Goal: Ask a question: Seek information or help from site administrators or community

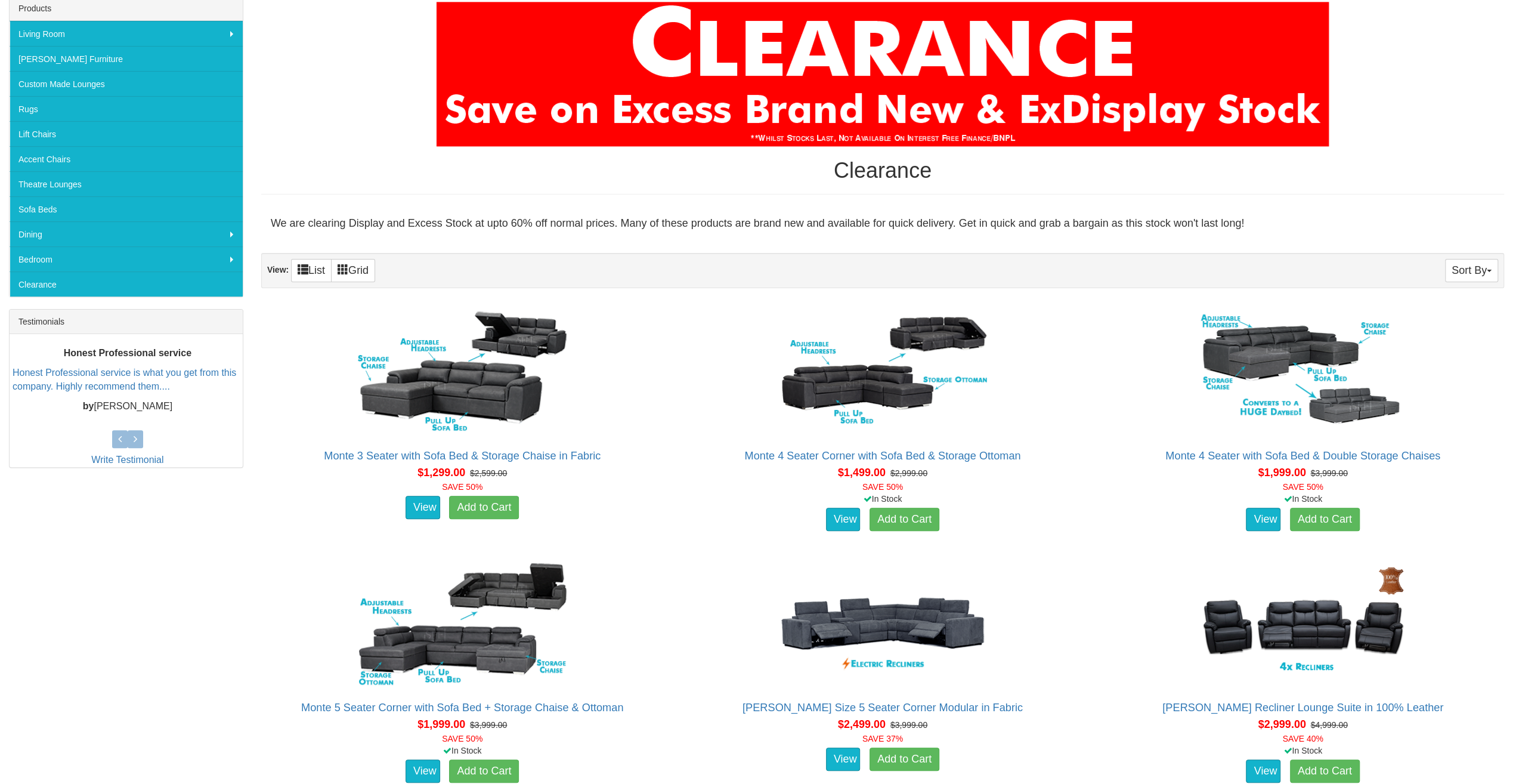
scroll to position [239, 0]
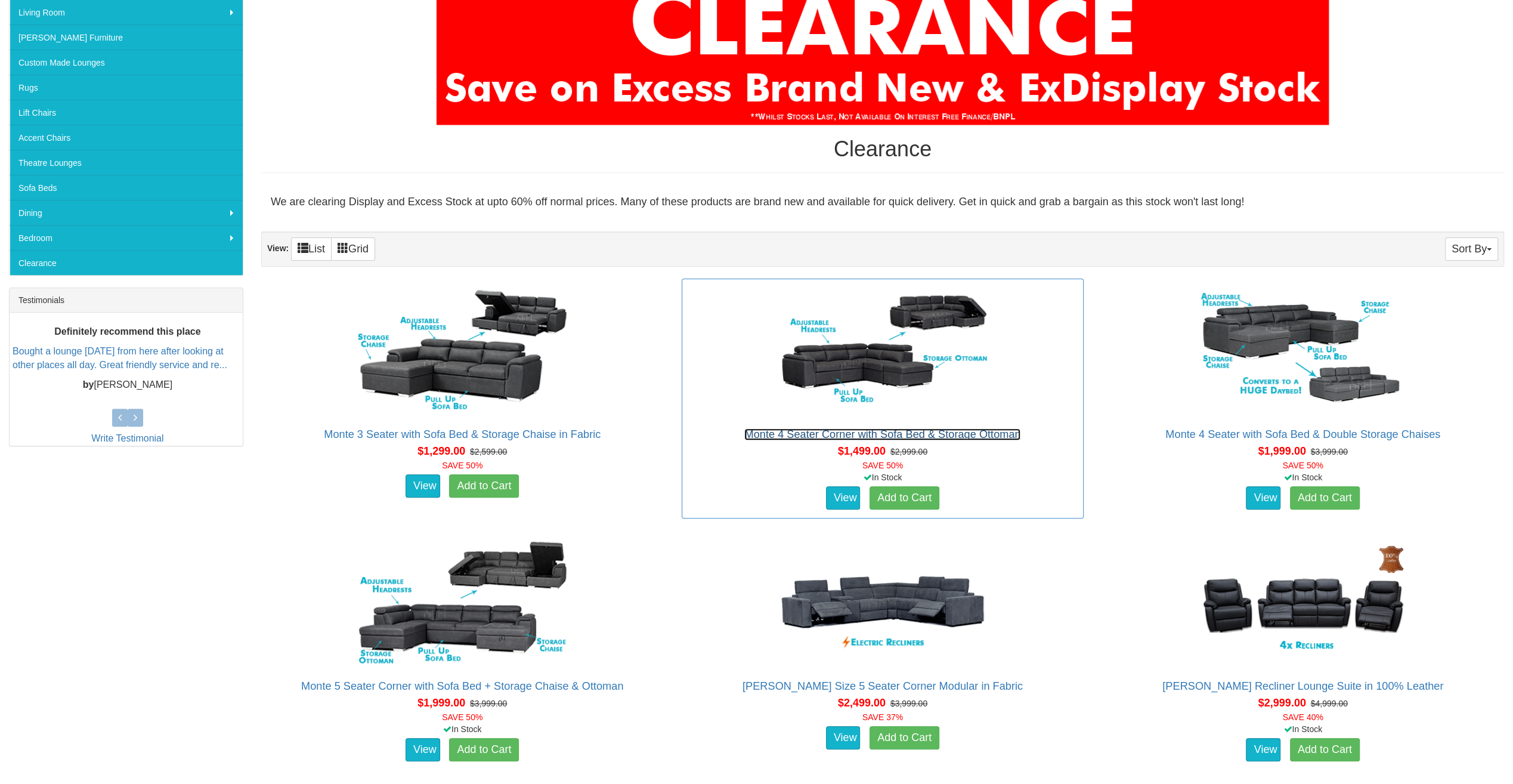
click at [852, 435] on link "Monte 4 Seater Corner with Sofa Bed & Storage Ottoman" at bounding box center [882, 434] width 277 height 12
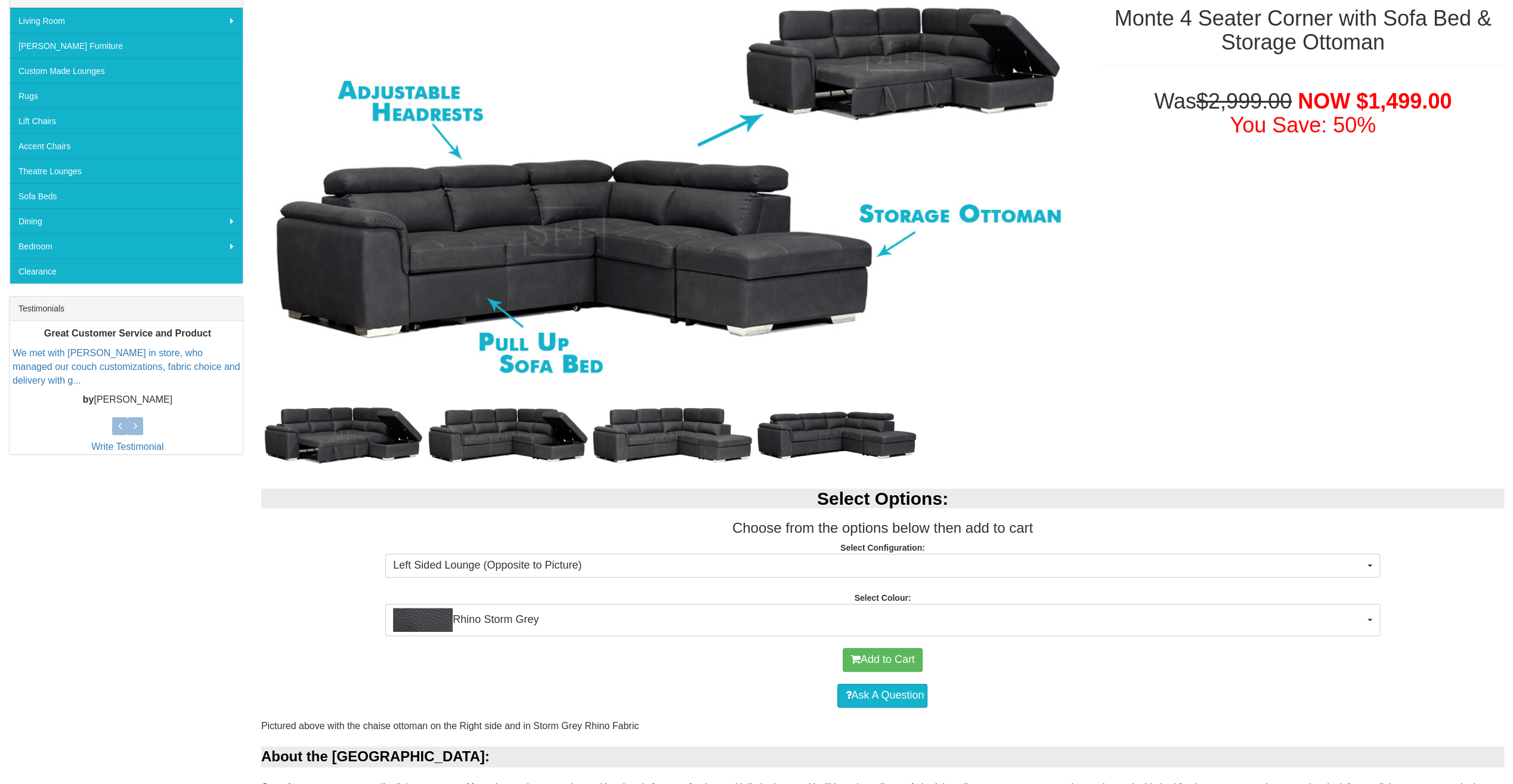
scroll to position [358, 0]
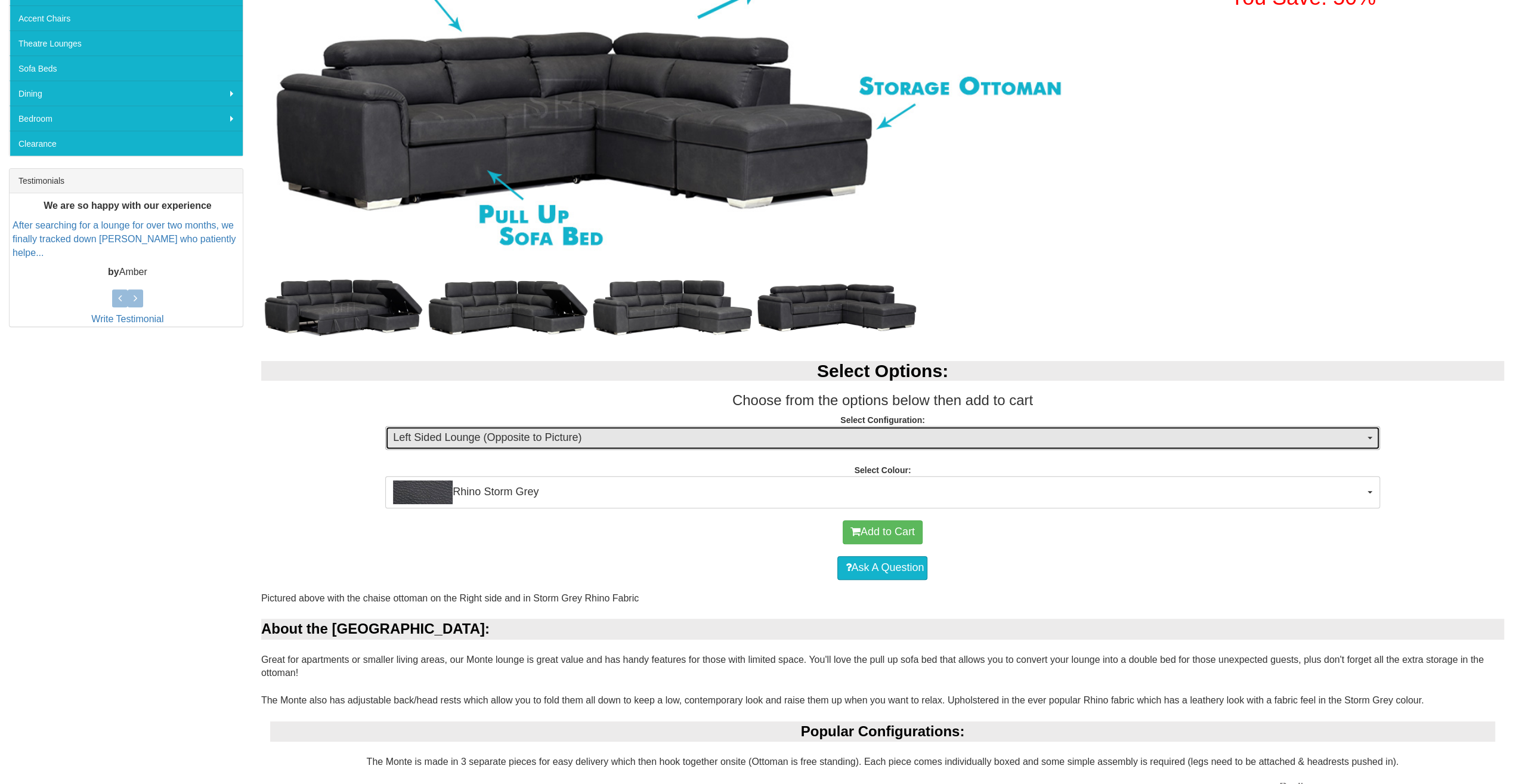
click at [499, 431] on span "Left Sided Lounge (Opposite to Picture)" at bounding box center [879, 437] width 971 height 16
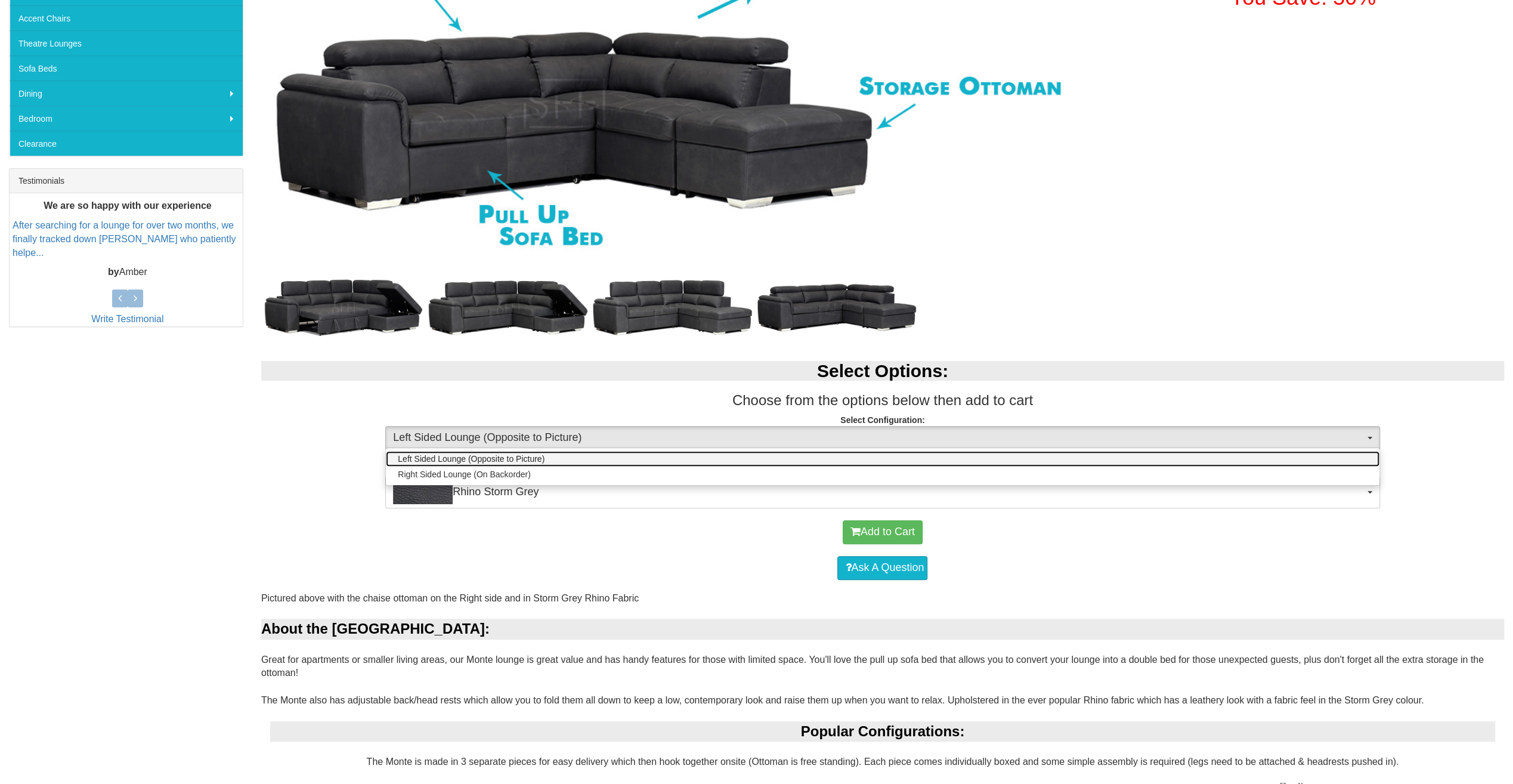
click at [500, 459] on span "Left Sided Lounge (Opposite to Picture)" at bounding box center [471, 459] width 147 height 12
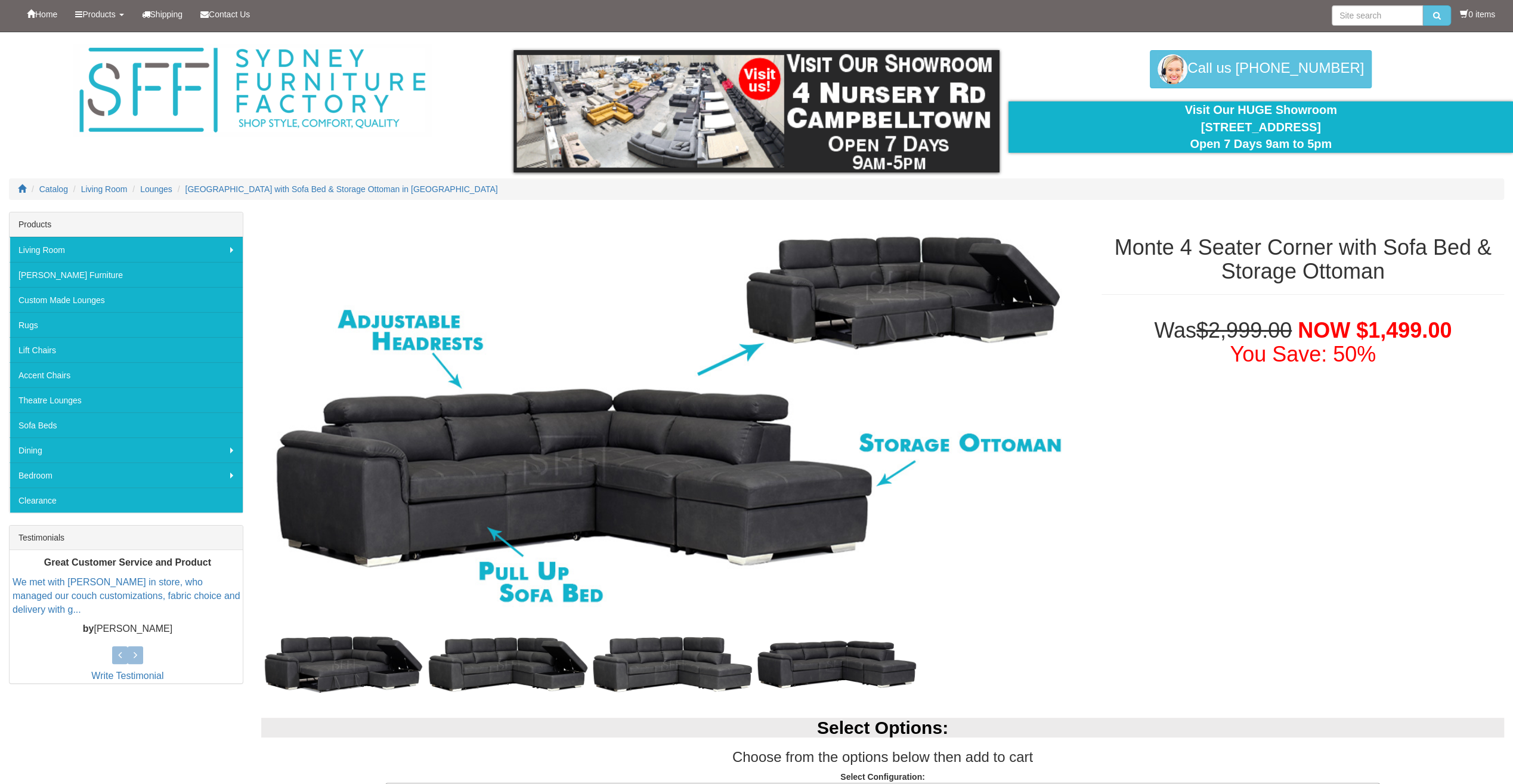
scroll to position [0, 0]
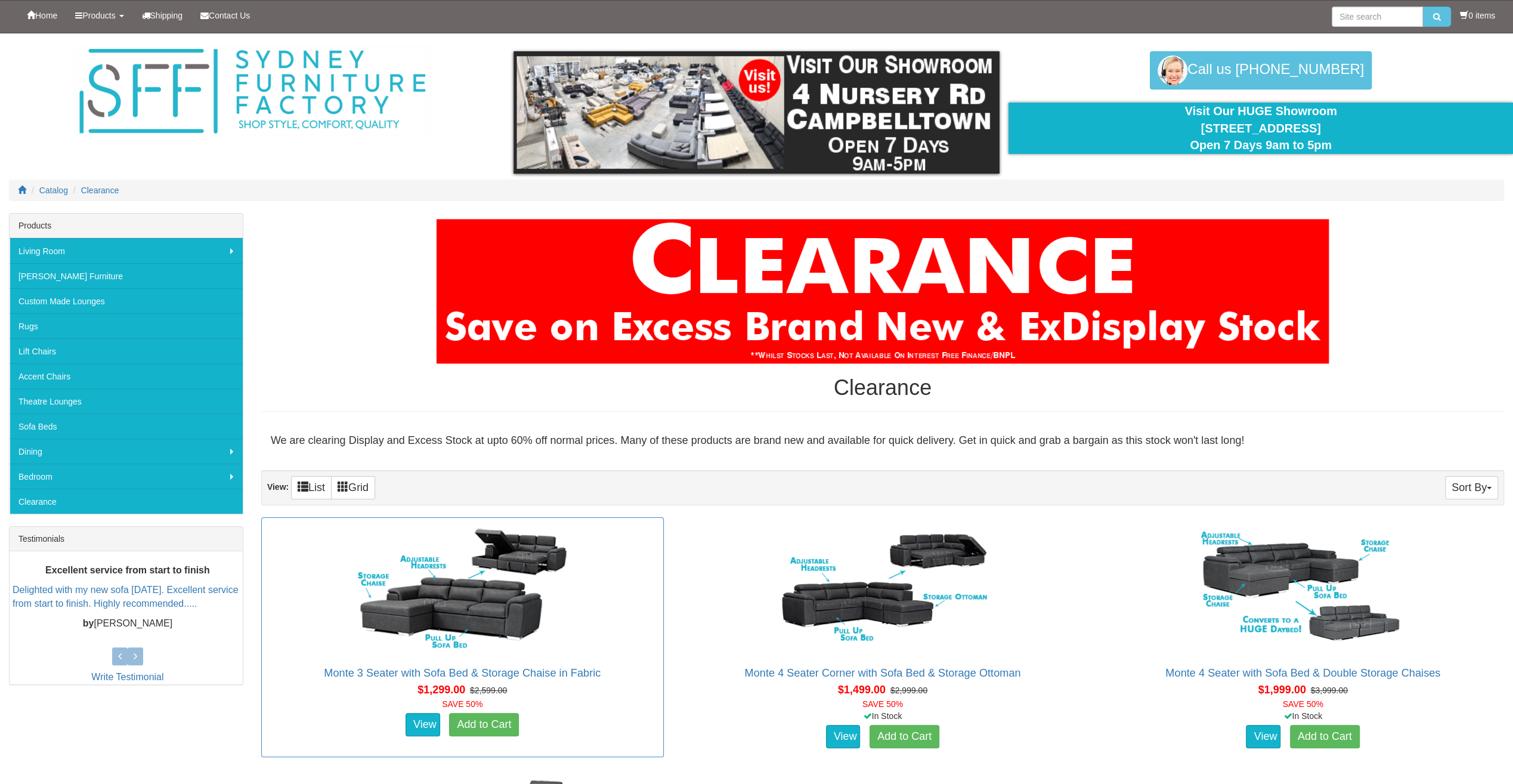
scroll to position [239, 0]
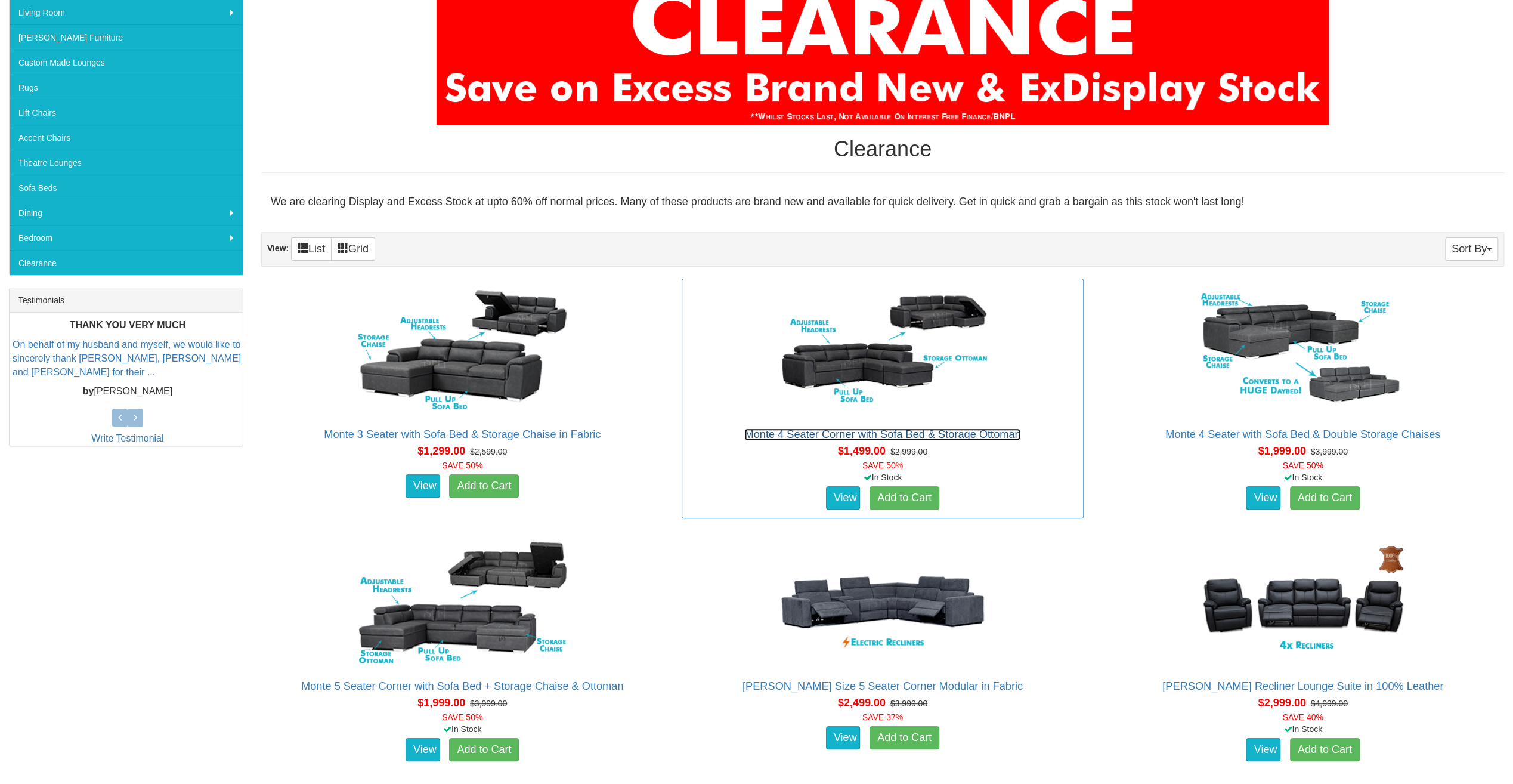
click at [906, 433] on link "Monte 4 Seater Corner with Sofa Bed & Storage Ottoman" at bounding box center [882, 434] width 277 height 12
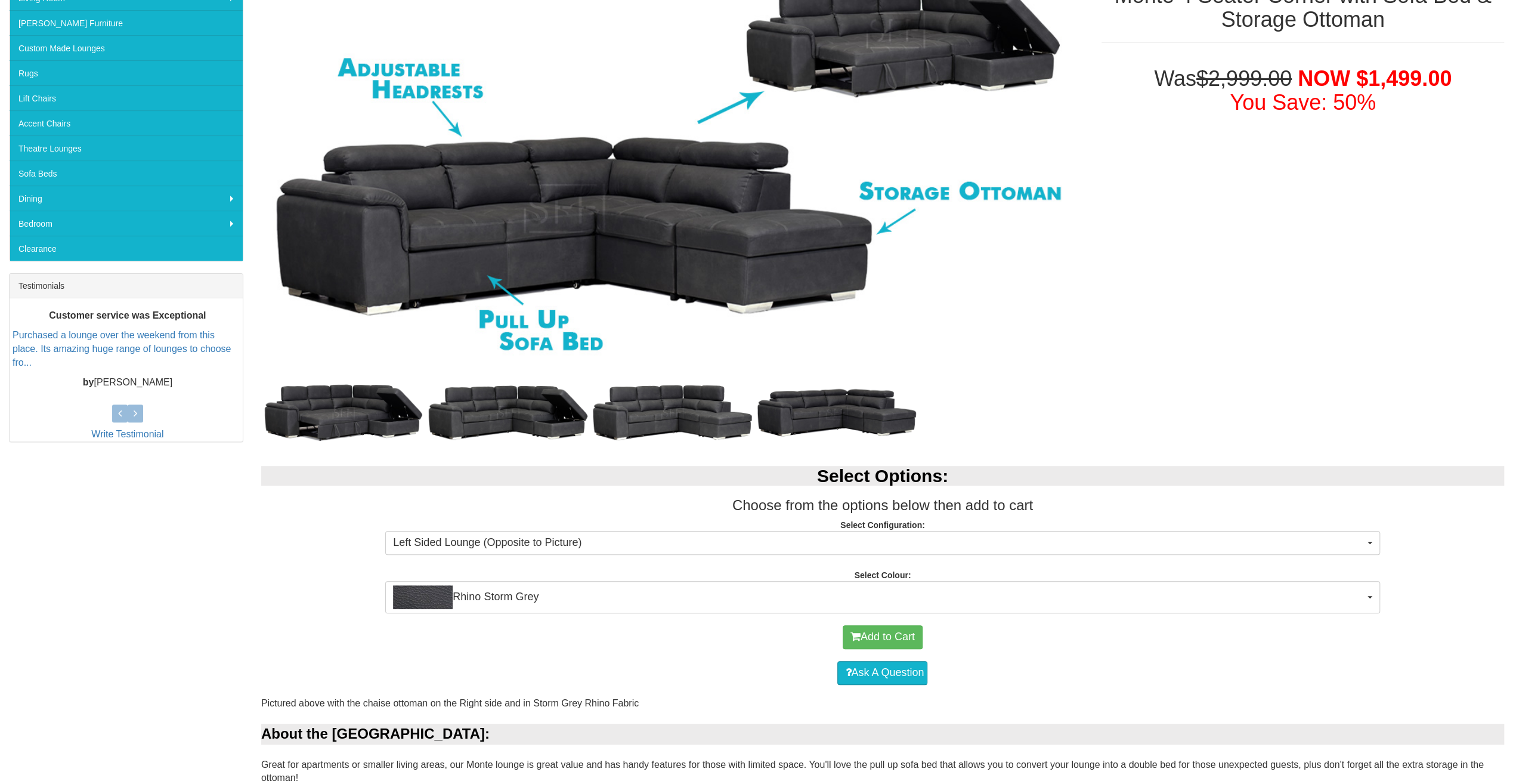
scroll to position [262, 0]
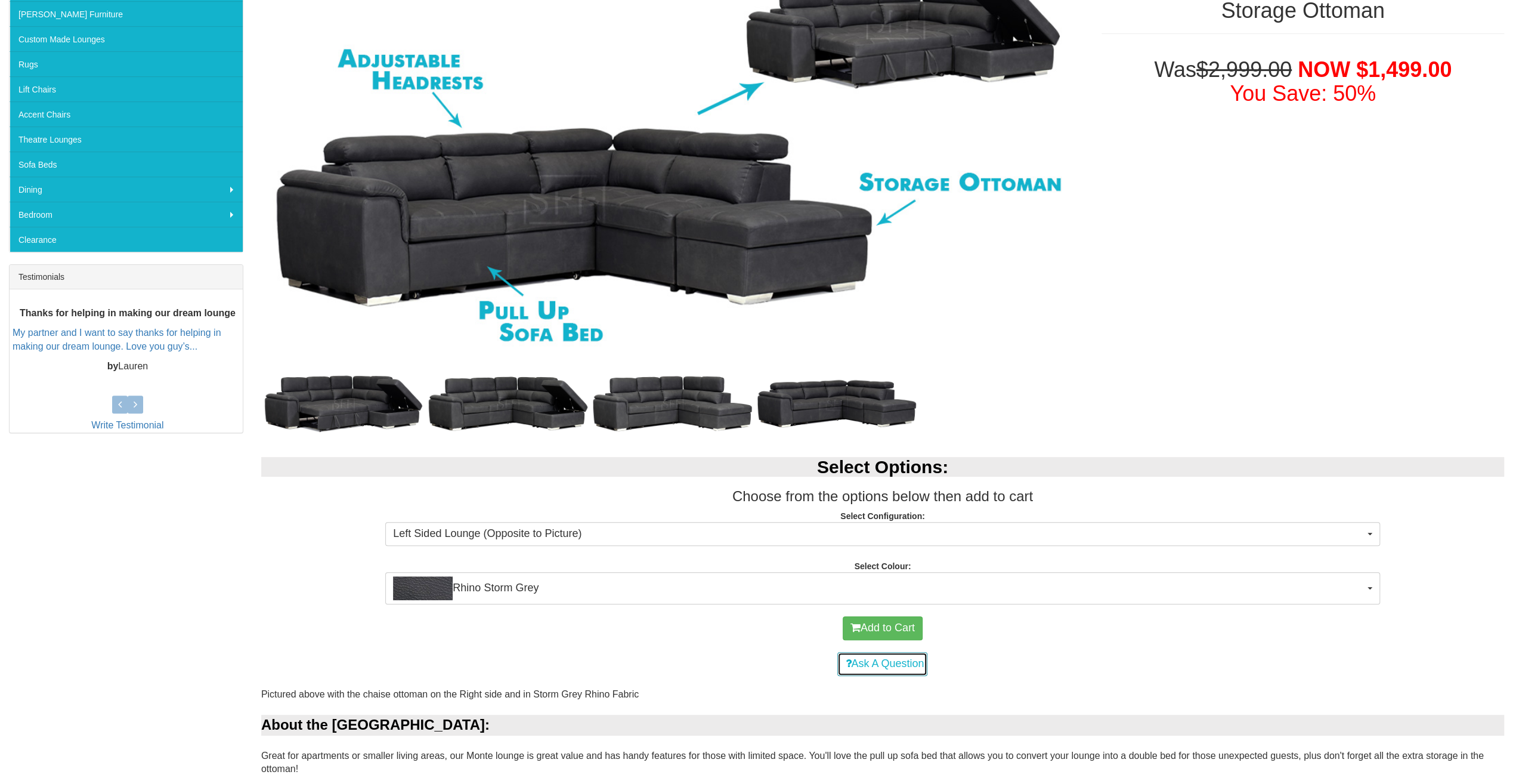
click at [880, 668] on link "Ask A Question" at bounding box center [882, 664] width 90 height 24
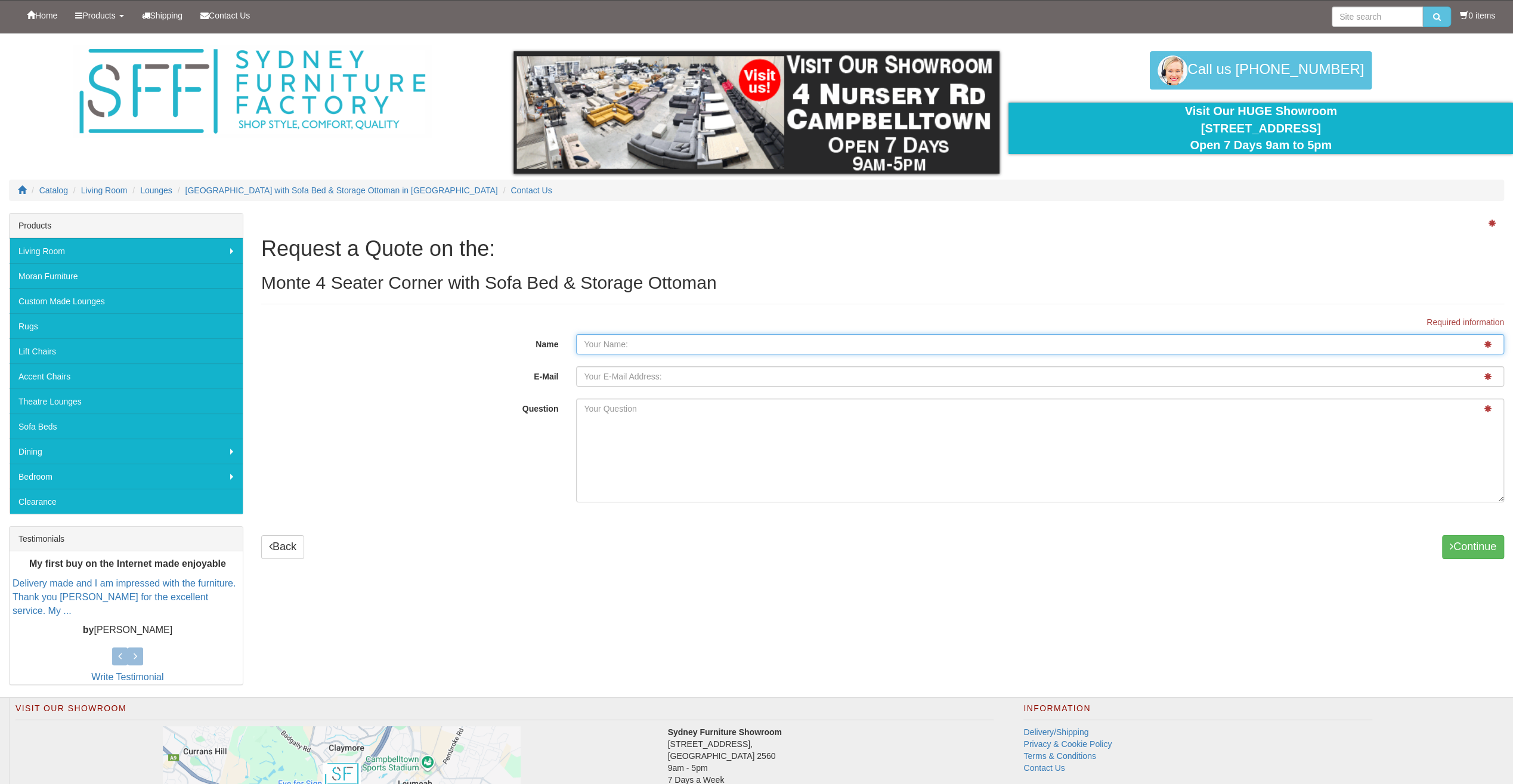
click at [711, 344] on input "Name" at bounding box center [1040, 344] width 929 height 20
click at [705, 344] on input "Name" at bounding box center [1040, 344] width 929 height 20
type input "Avi"
click at [671, 374] on input "E-Mail" at bounding box center [1040, 376] width 929 height 20
type input "avinashmandal042@gmail.com"
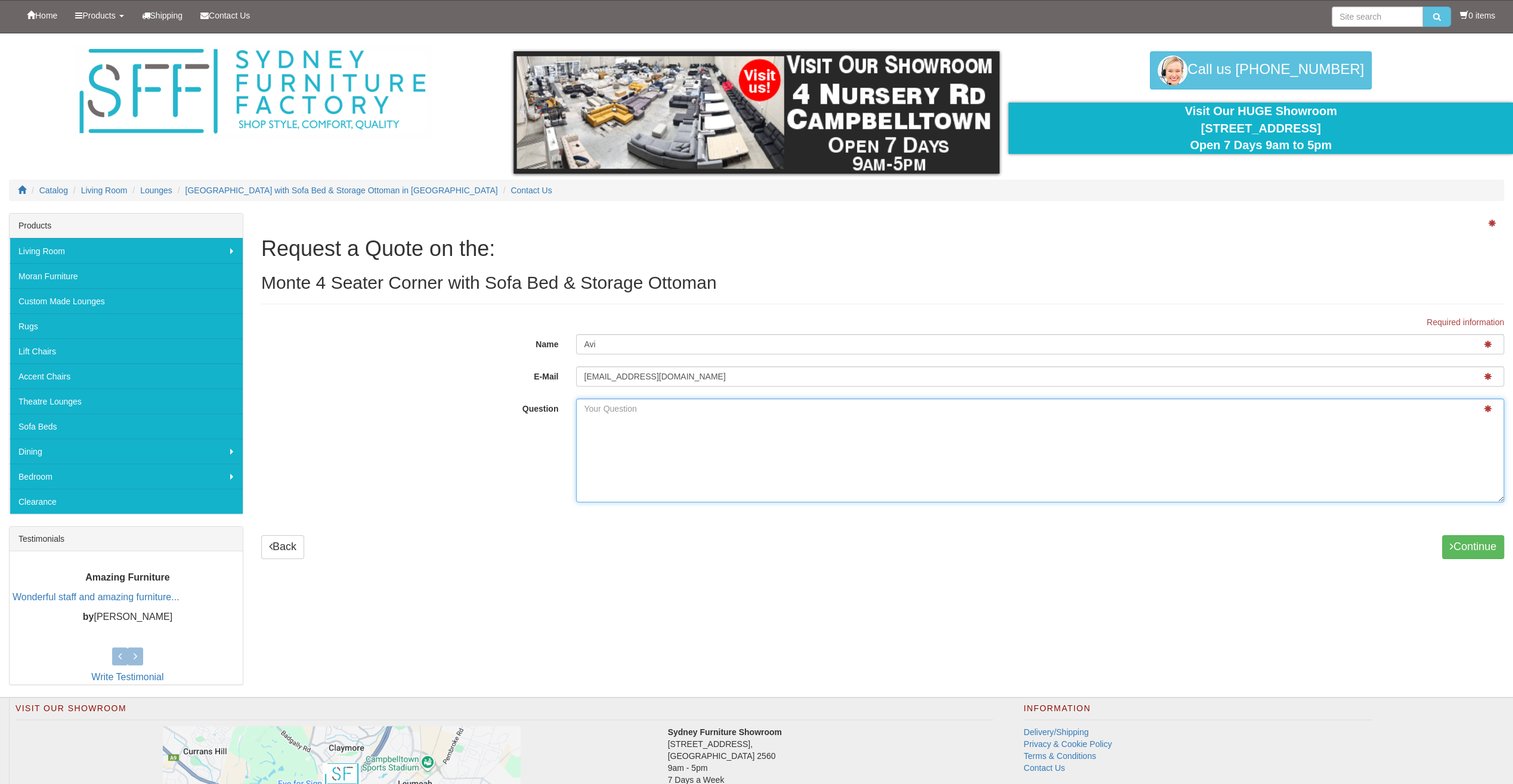
click at [646, 406] on textarea "Question" at bounding box center [1040, 450] width 929 height 104
type textarea "w"
type textarea "a"
type textarea "what is the delivery time? and what price is the final?"
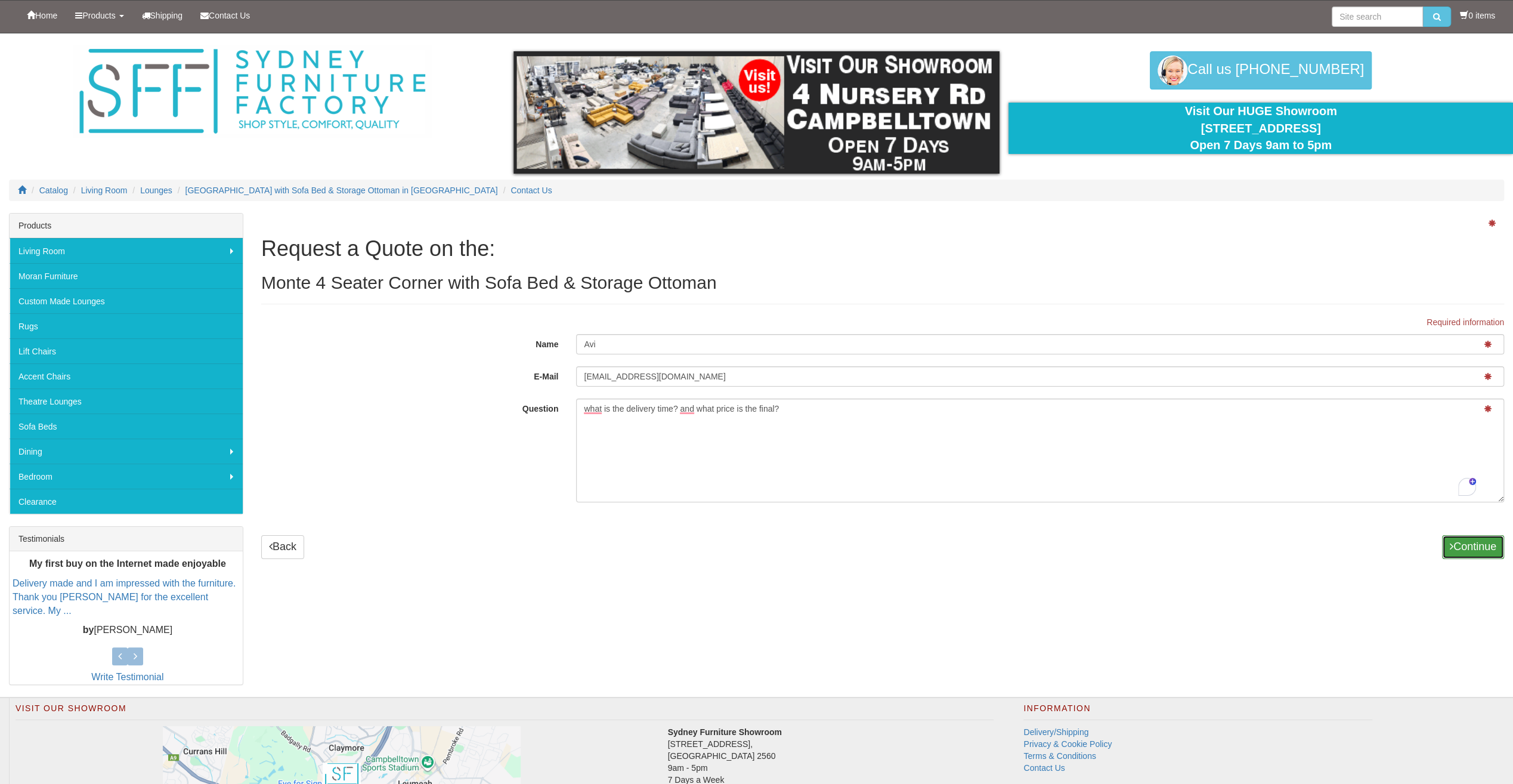
drag, startPoint x: 1476, startPoint y: 547, endPoint x: 754, endPoint y: 444, distance: 729.3
click at [810, 478] on div "Required information Name Avi E-Mail avinashmandal042@gmail.com Question what i…" at bounding box center [883, 437] width 1243 height 243
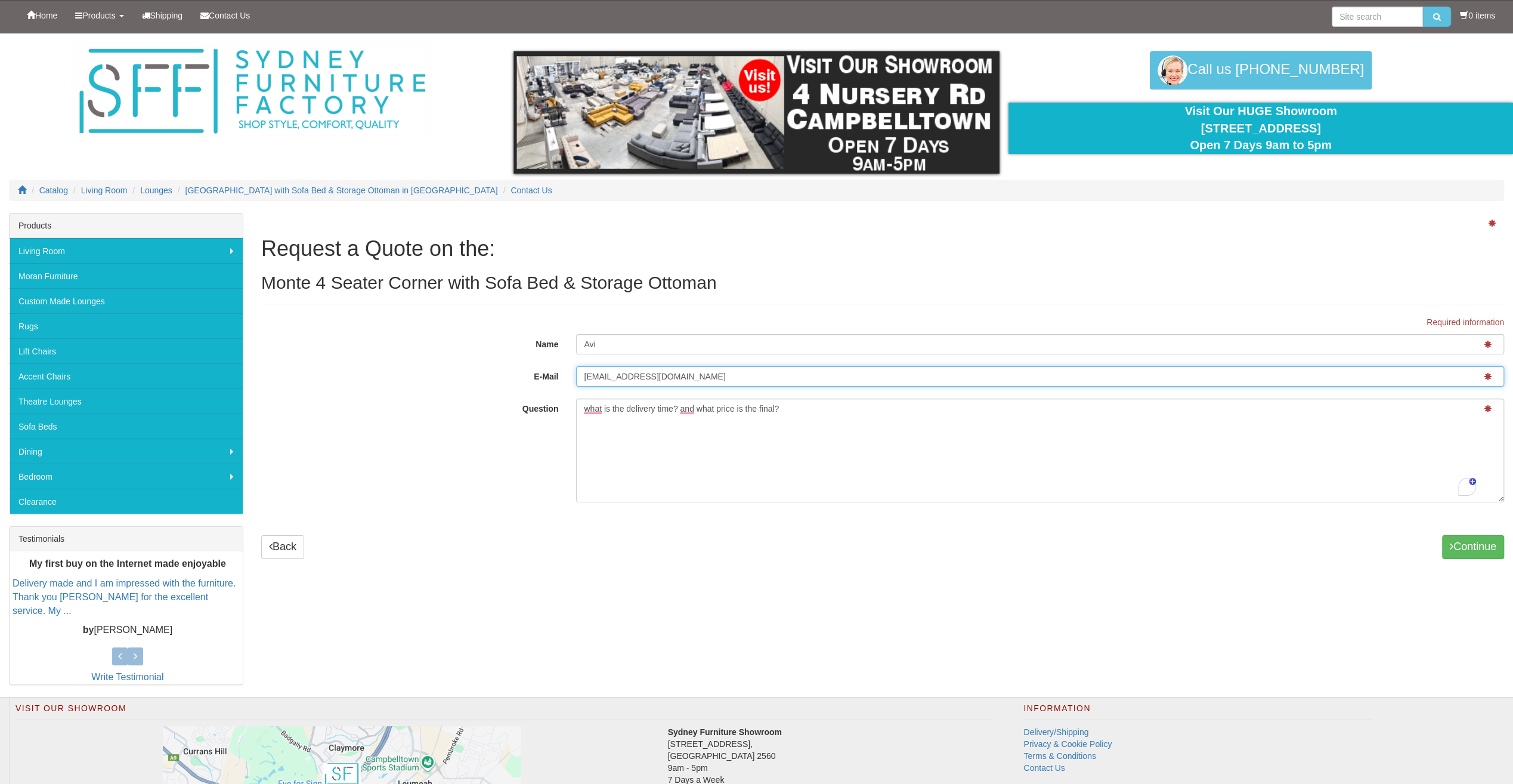
click at [645, 376] on input "avinashmandal042@gmail.com" at bounding box center [1040, 376] width 929 height 20
type input "avinashmandal0042@gmail.com"
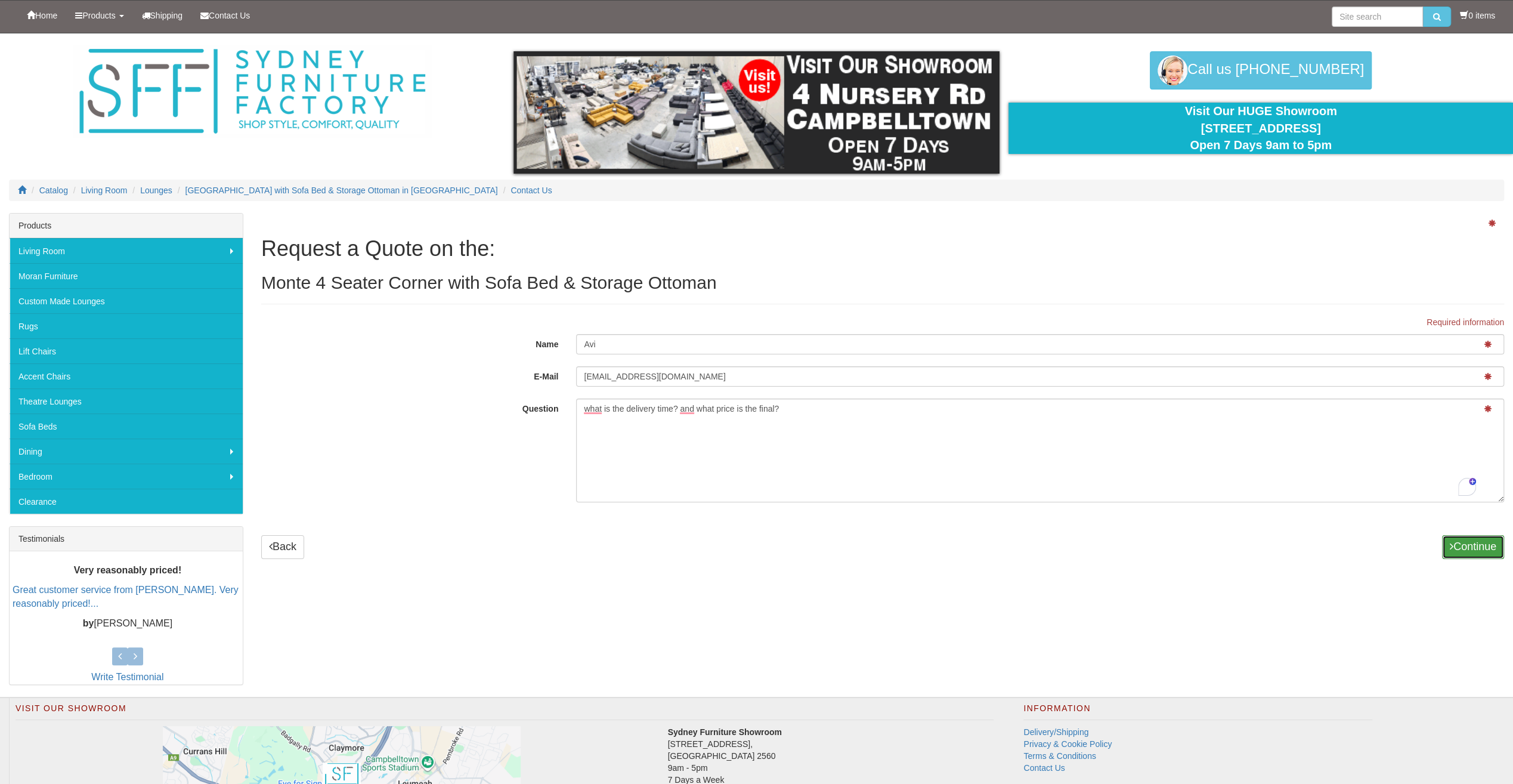
click at [1457, 546] on button "Continue" at bounding box center [1473, 547] width 62 height 24
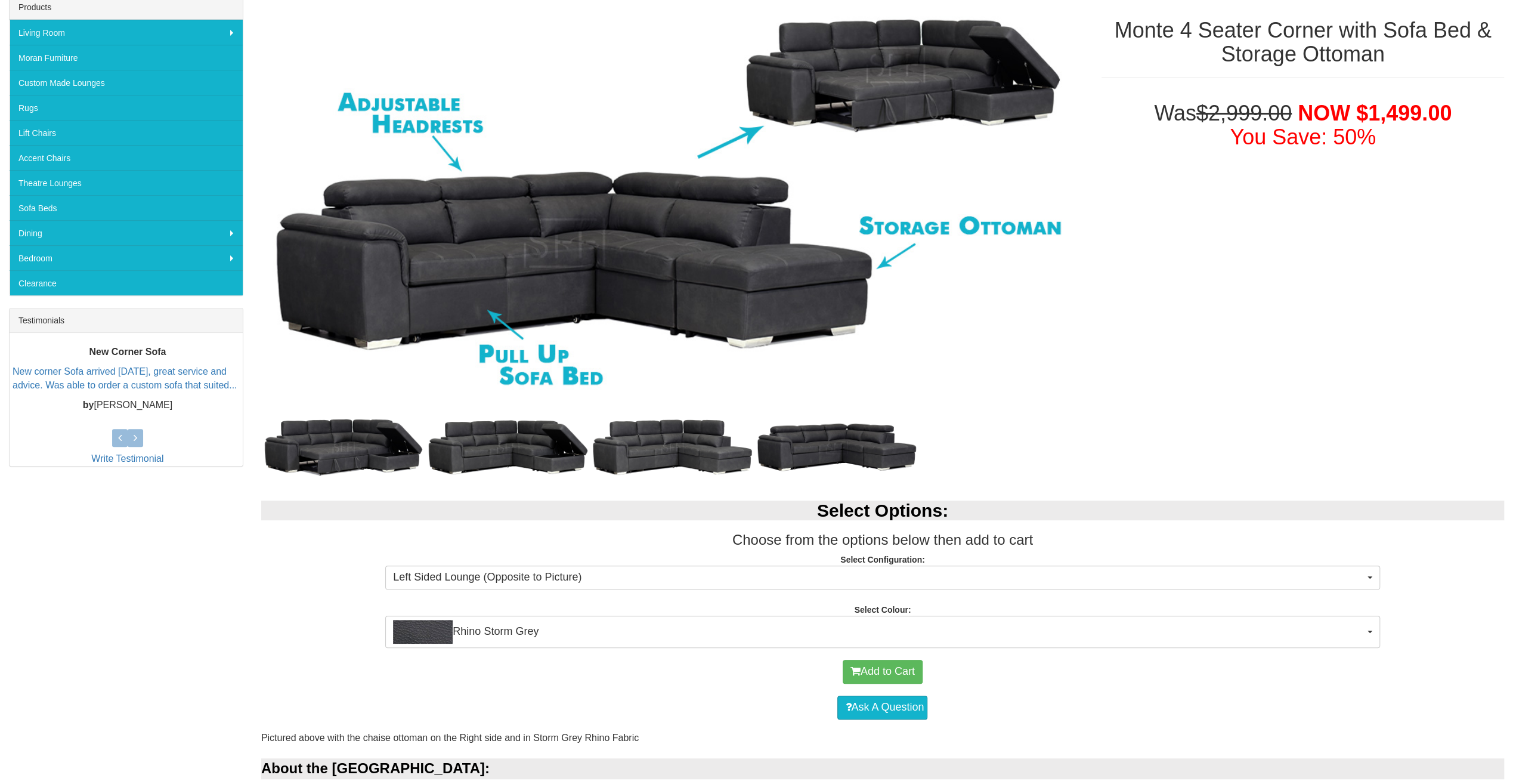
scroll to position [358, 0]
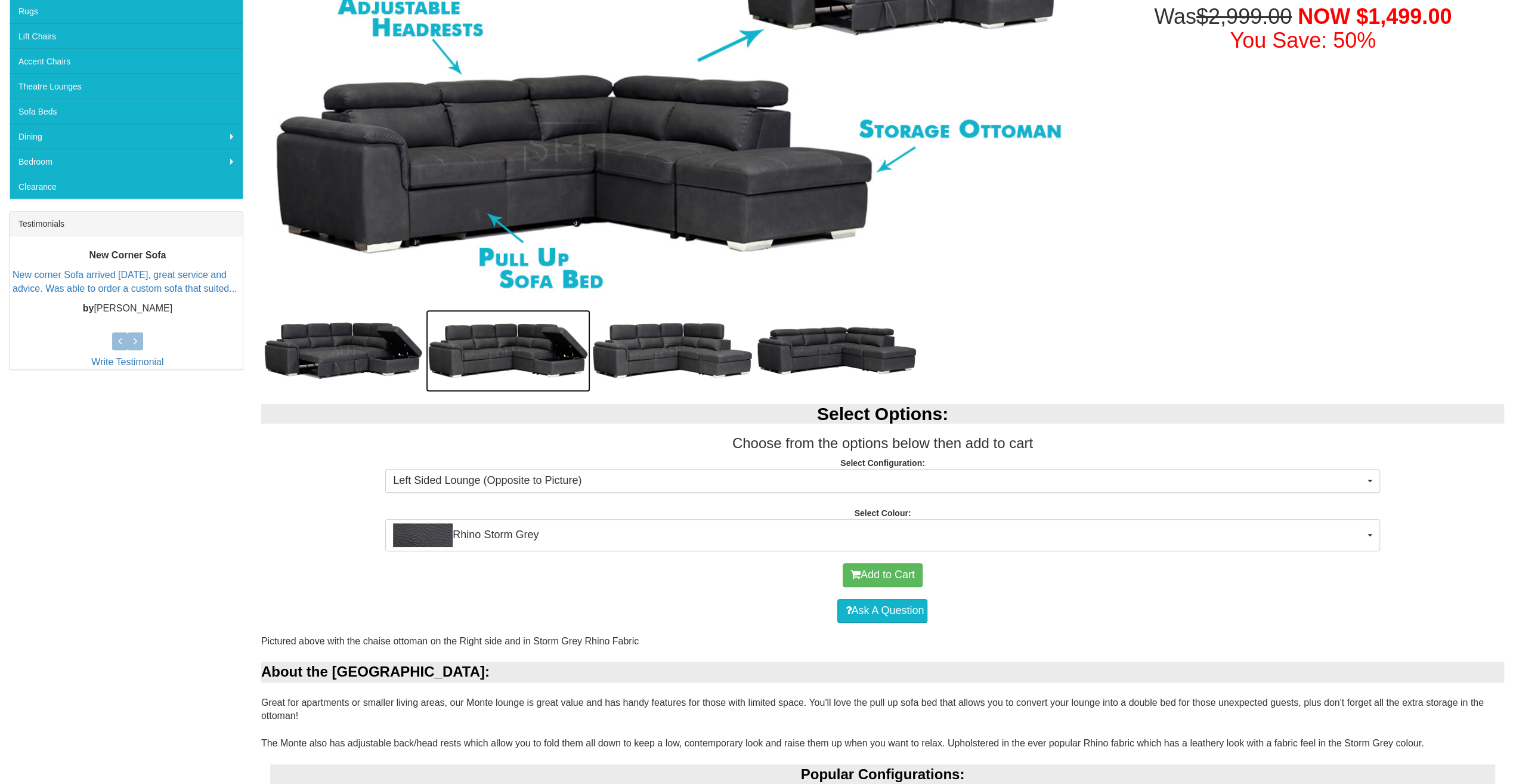
click at [534, 362] on img at bounding box center [509, 350] width 165 height 82
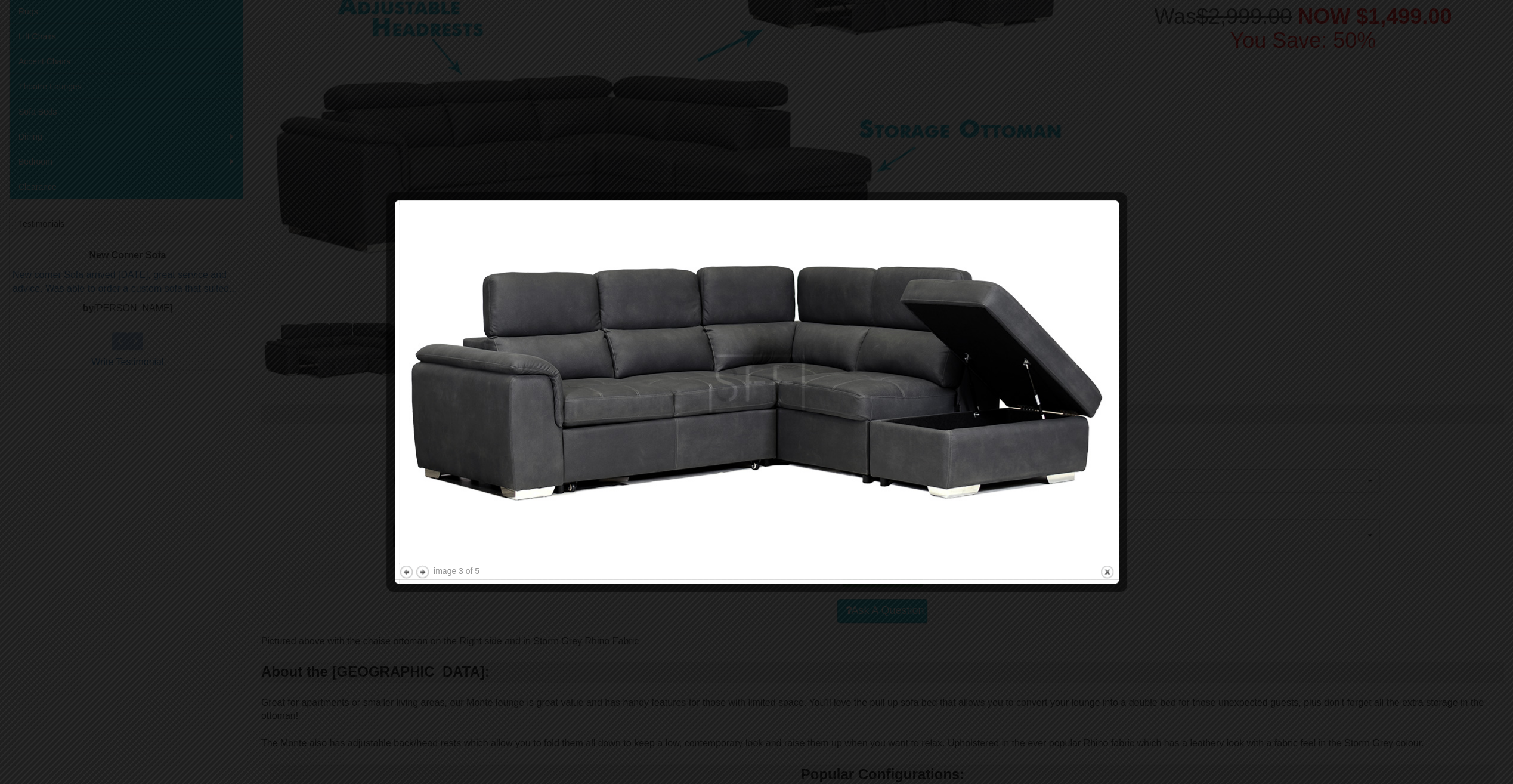
click at [1033, 412] on img at bounding box center [756, 383] width 716 height 358
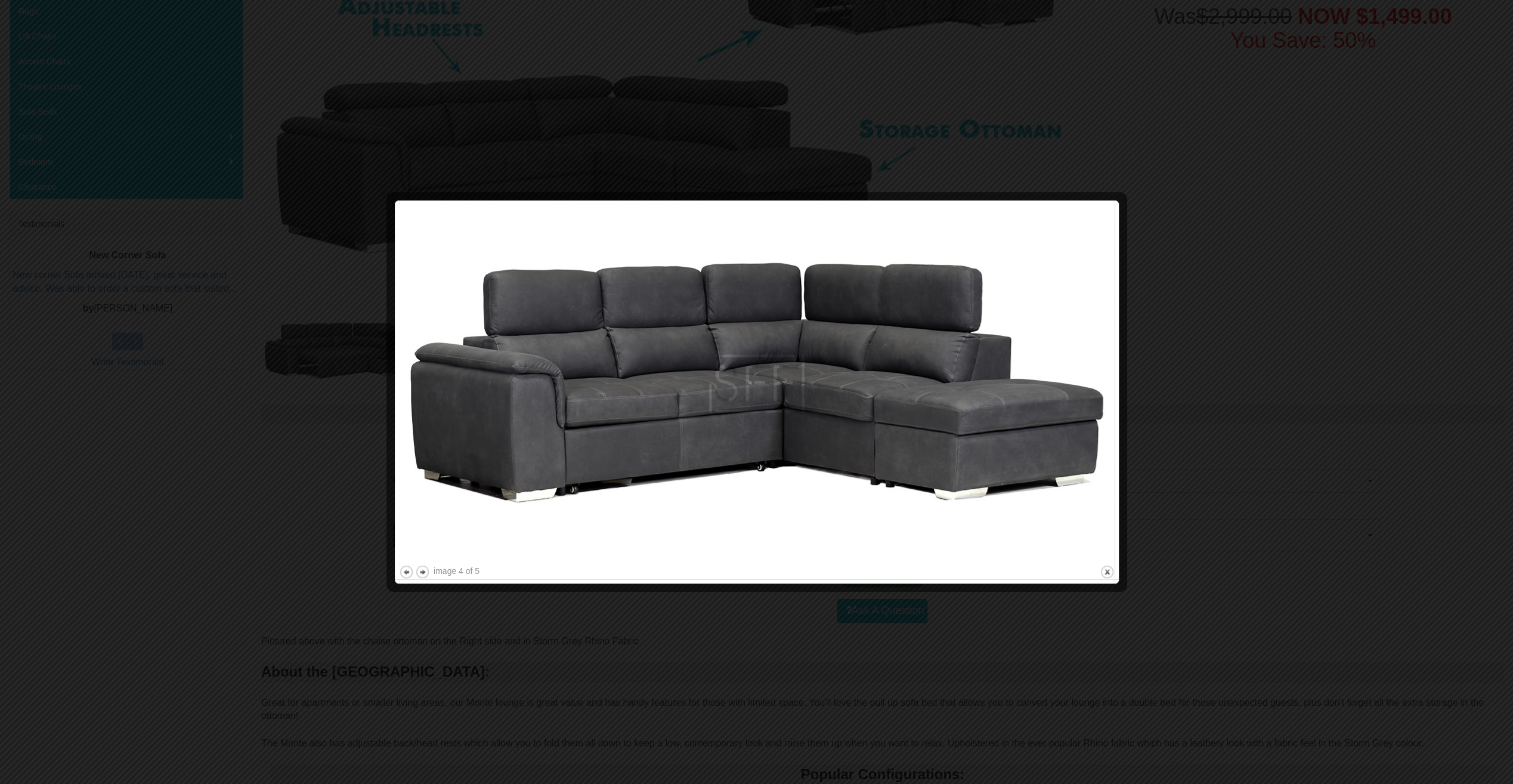
click at [1033, 412] on img at bounding box center [756, 383] width 716 height 358
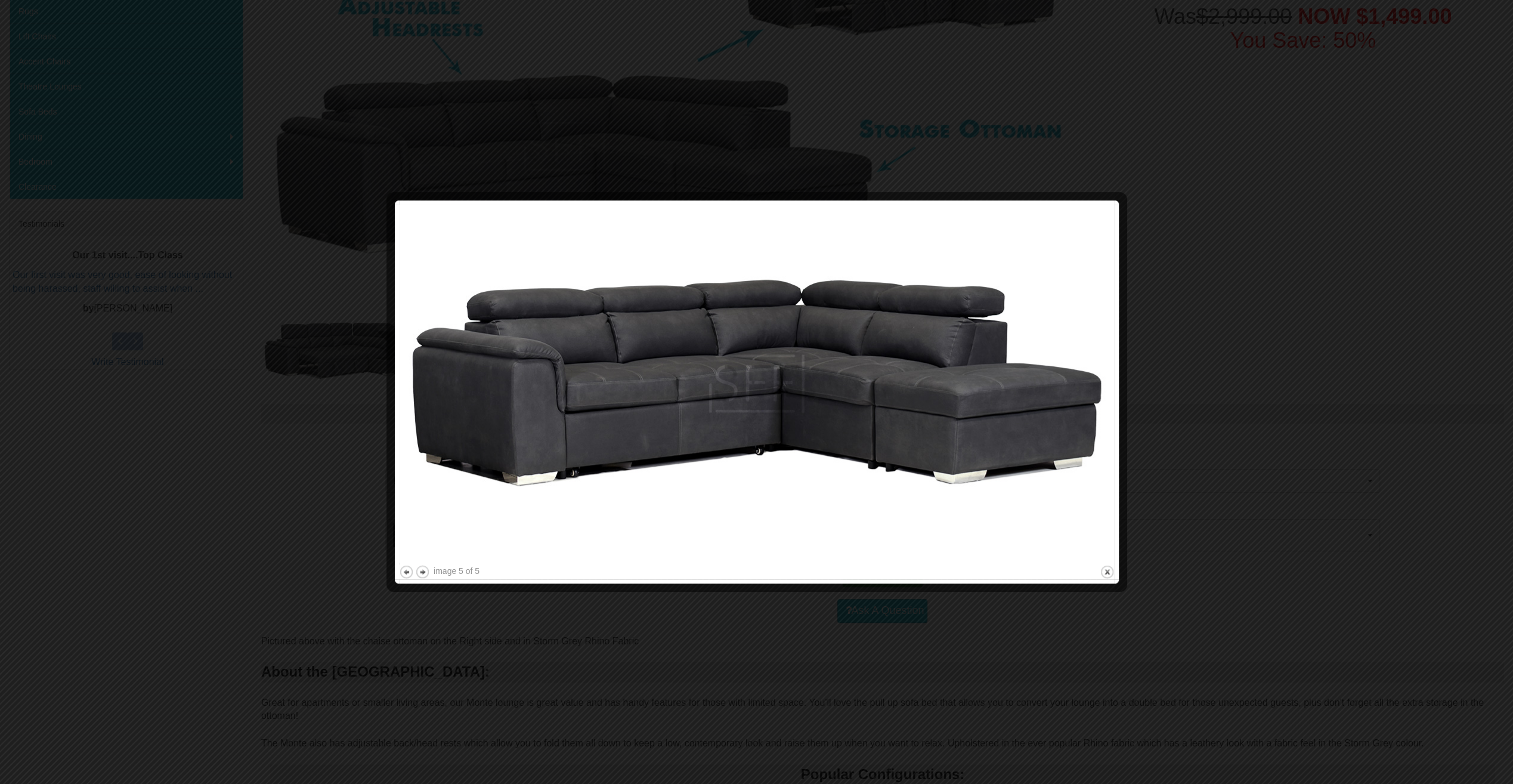
click at [1033, 412] on img at bounding box center [756, 383] width 716 height 358
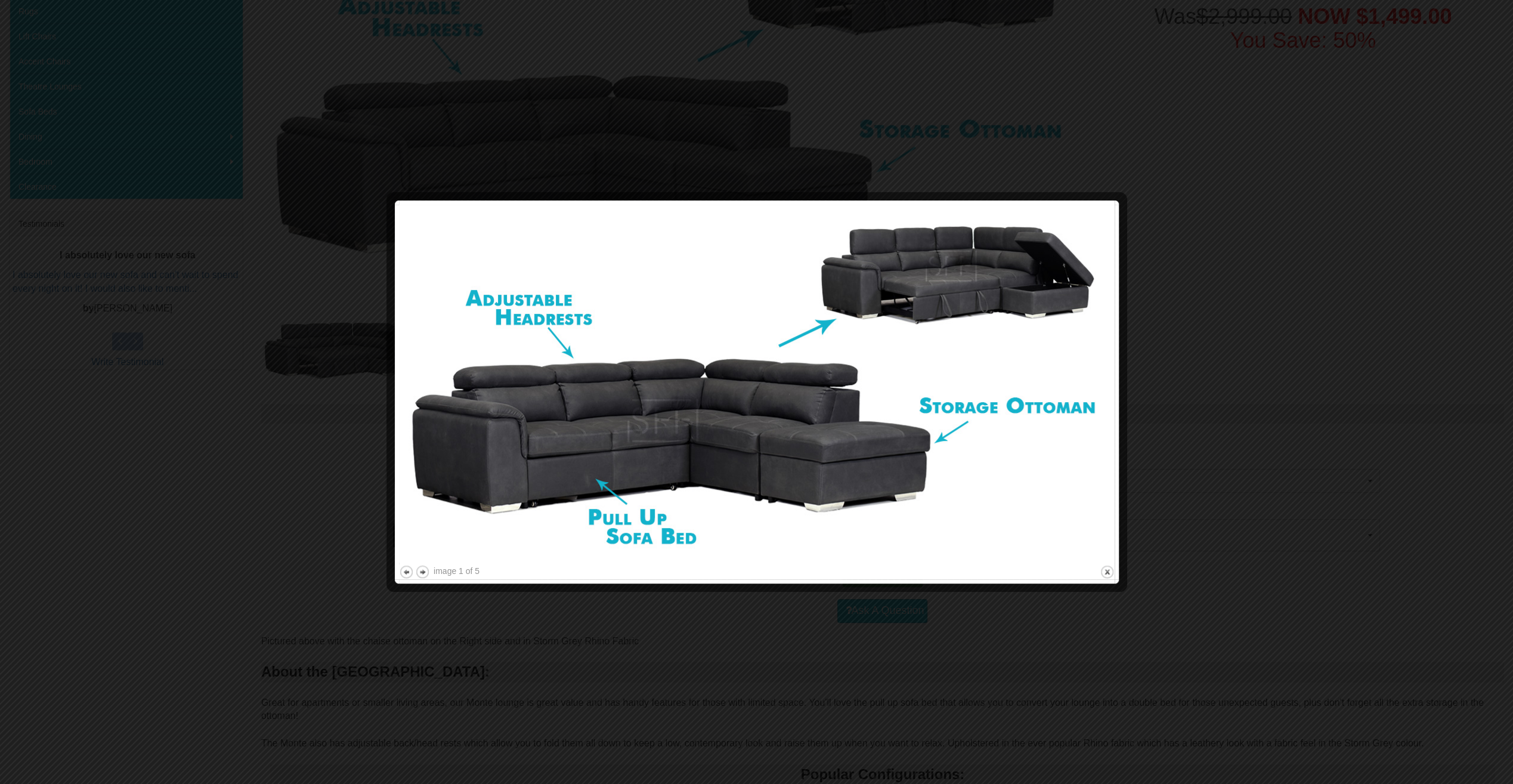
click at [1186, 139] on div at bounding box center [756, 392] width 1513 height 784
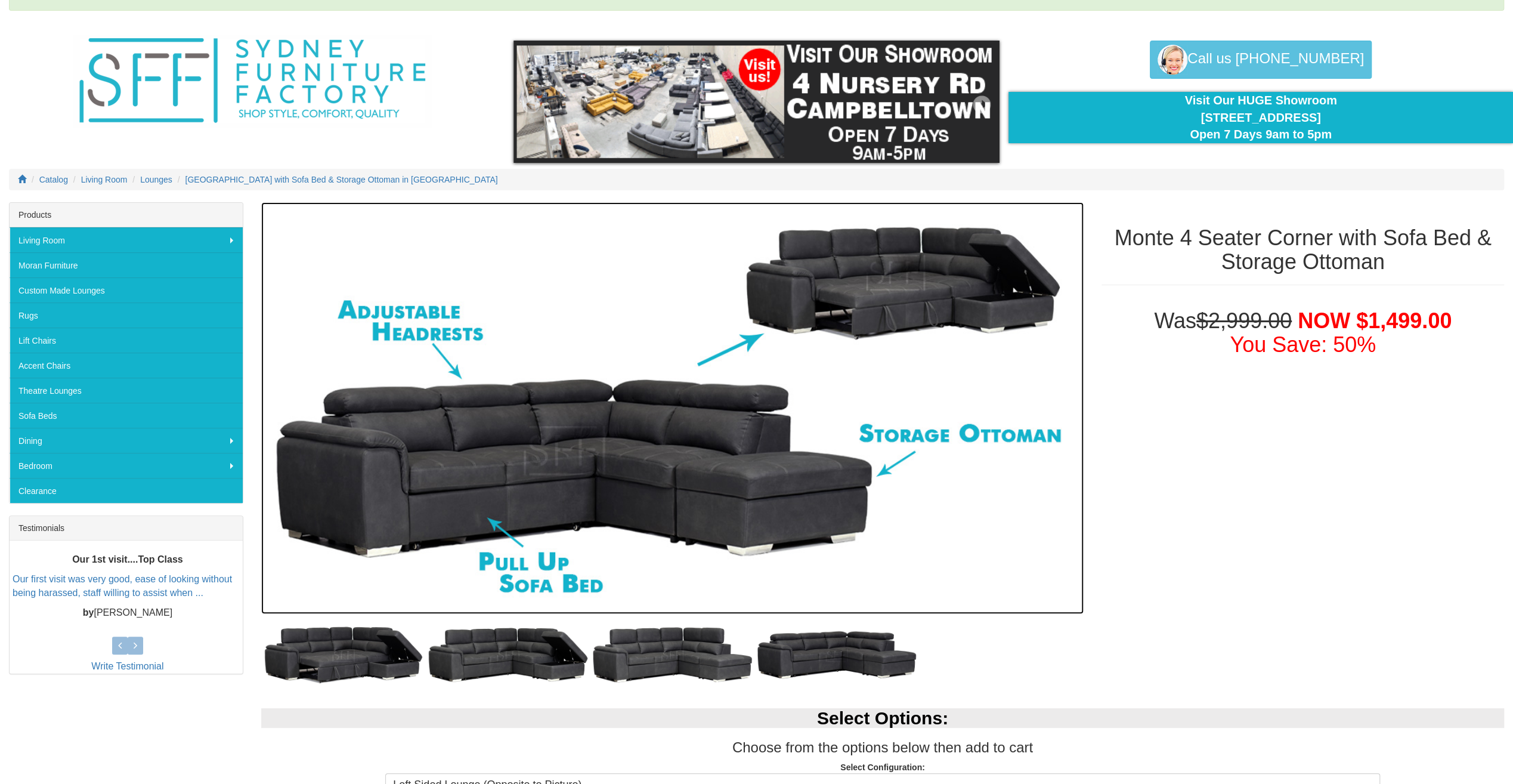
scroll to position [0, 0]
